Goal: Information Seeking & Learning: Find specific fact

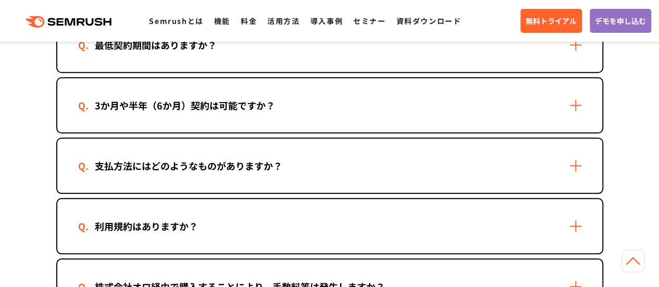
scroll to position [469, 0]
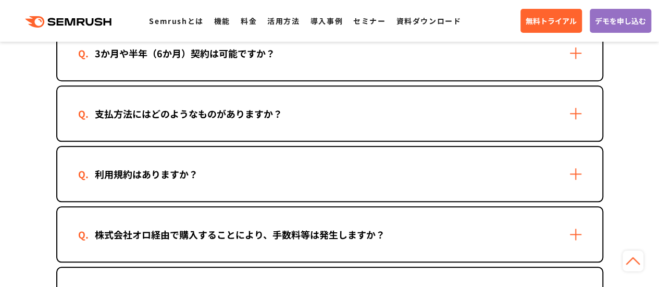
click at [577, 113] on div "支払方法にはどのようなものがありますか？" at bounding box center [329, 113] width 545 height 54
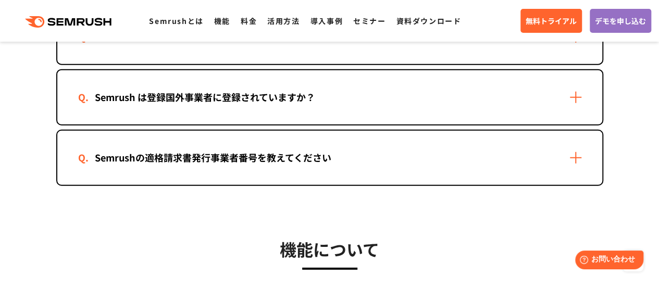
scroll to position [1355, 0]
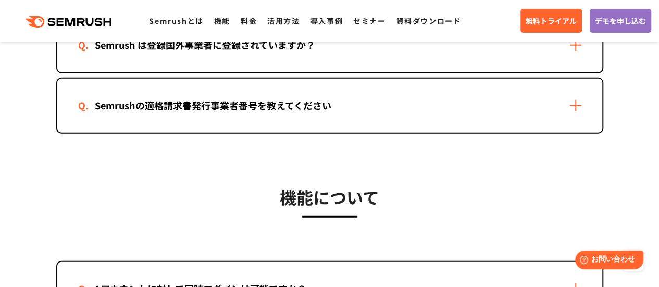
click at [579, 102] on div "Semrushの適格請求書発行事業者番号を教えてください" at bounding box center [329, 106] width 545 height 54
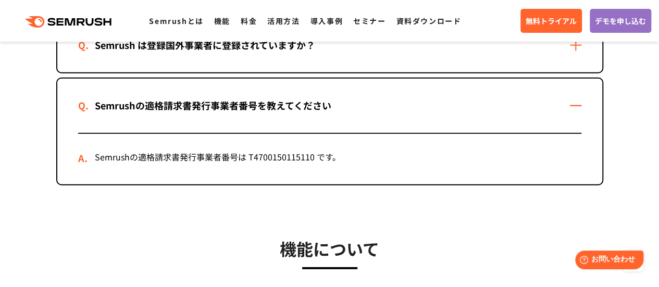
click at [579, 102] on div "Semrushの適格請求書発行事業者番号を教えてください" at bounding box center [329, 106] width 545 height 54
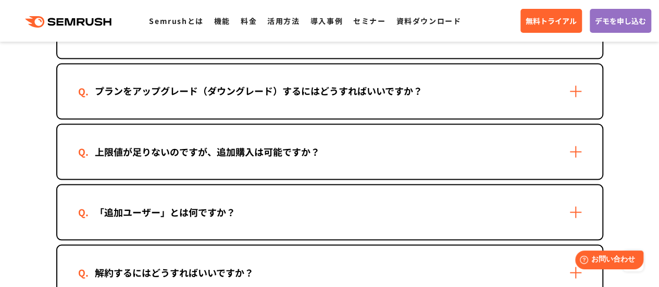
scroll to position [834, 0]
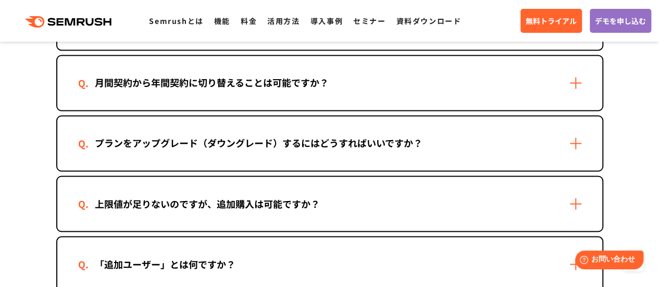
click at [573, 84] on div "月間契約から年間契約に切り替えることは可能ですか？" at bounding box center [329, 83] width 545 height 54
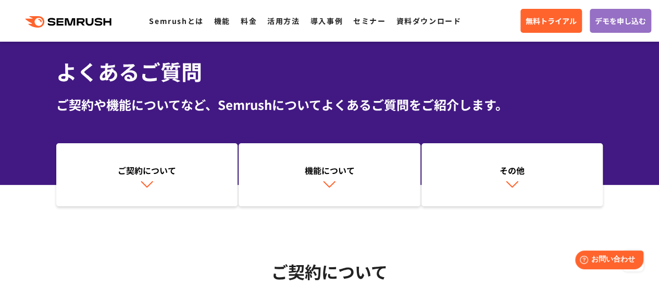
scroll to position [0, 0]
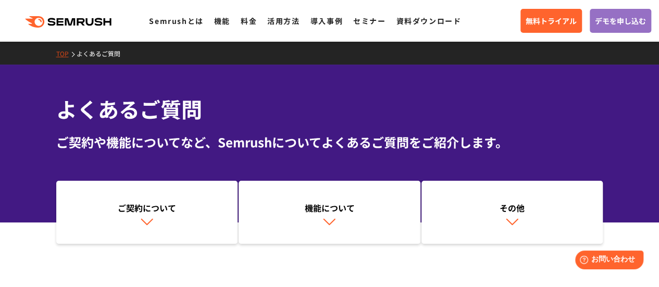
click at [94, 22] on icon at bounding box center [91, 22] width 8 height 8
